Goal: Information Seeking & Learning: Learn about a topic

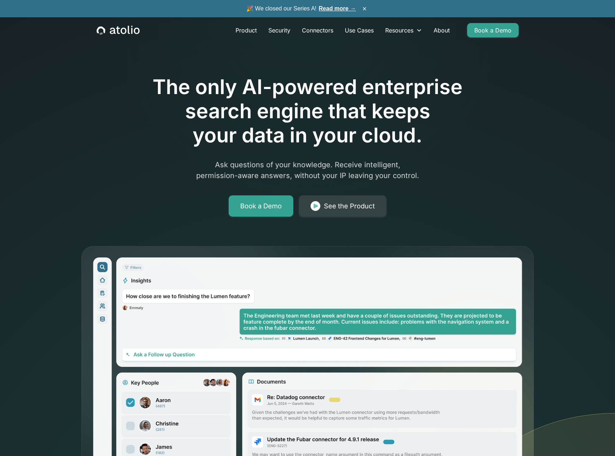
click at [344, 222] on div "The only AI-powered enterprise search engine that keeps your data in your cloud…" at bounding box center [307, 264] width 461 height 459
click at [336, 208] on div "See the Product" at bounding box center [349, 206] width 51 height 10
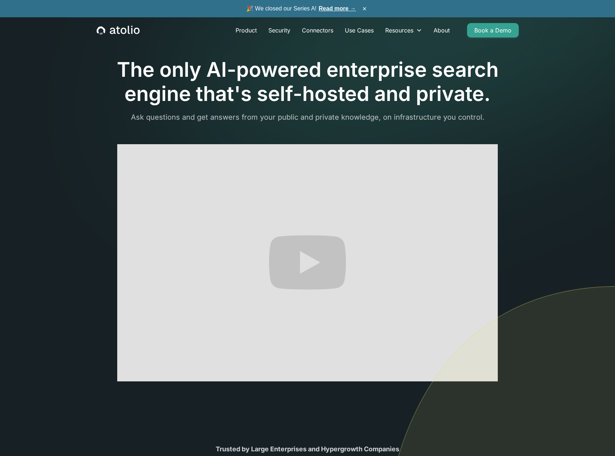
click at [112, 26] on icon "home" at bounding box center [118, 30] width 43 height 9
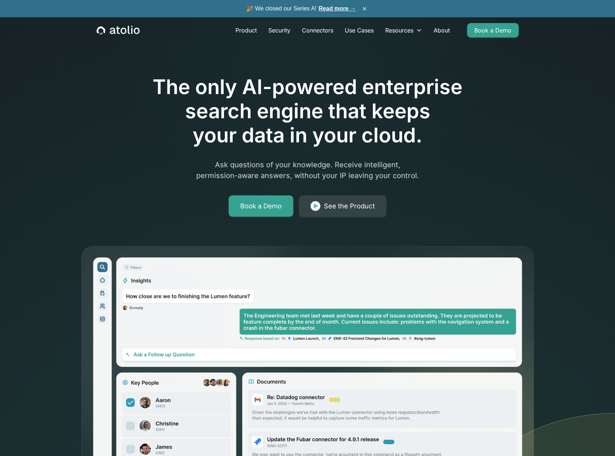
click at [307, 7] on span "🎉 We closed our Series A! Read more →" at bounding box center [301, 8] width 110 height 9
click at [340, 8] on link "Read more →" at bounding box center [337, 8] width 37 height 6
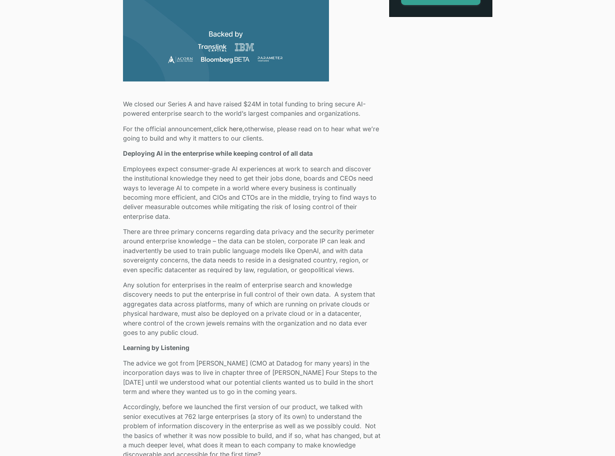
scroll to position [303, 0]
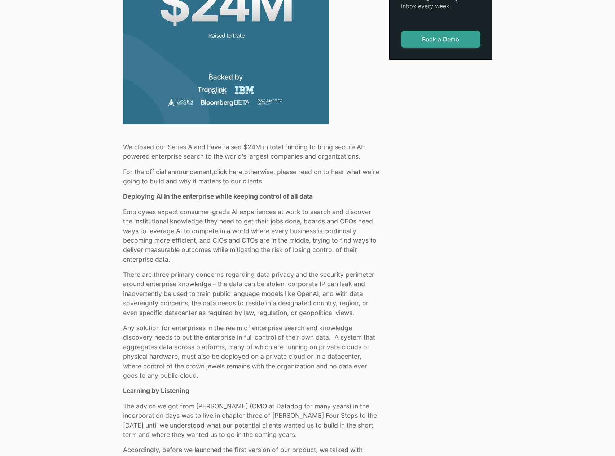
click at [227, 169] on link "click here," at bounding box center [228, 172] width 31 height 8
